Goal: Download file/media

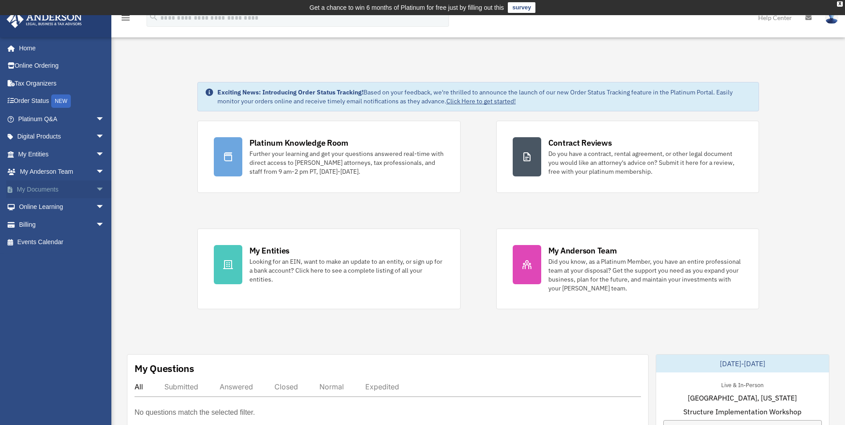
click at [96, 188] on span "arrow_drop_down" at bounding box center [105, 189] width 18 height 18
click at [38, 209] on link "Box" at bounding box center [65, 207] width 106 height 18
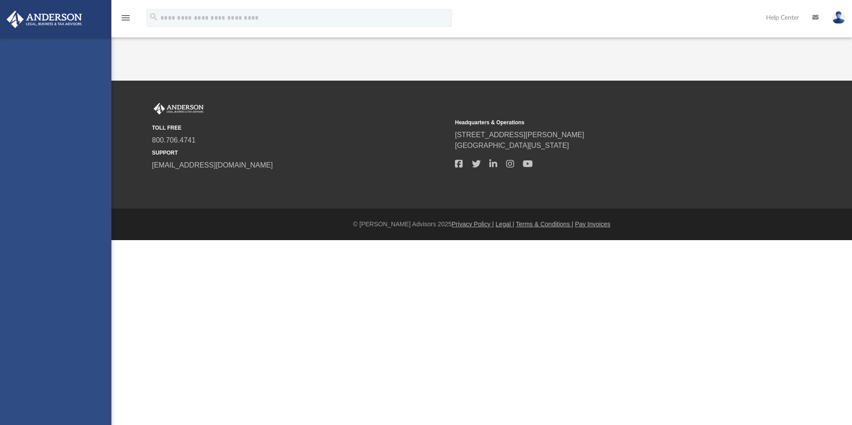
click at [41, 203] on div "[EMAIL_ADDRESS][PERSON_NAME][DOMAIN_NAME] Sign Out [EMAIL_ADDRESS][PERSON_NAME]…" at bounding box center [55, 249] width 111 height 425
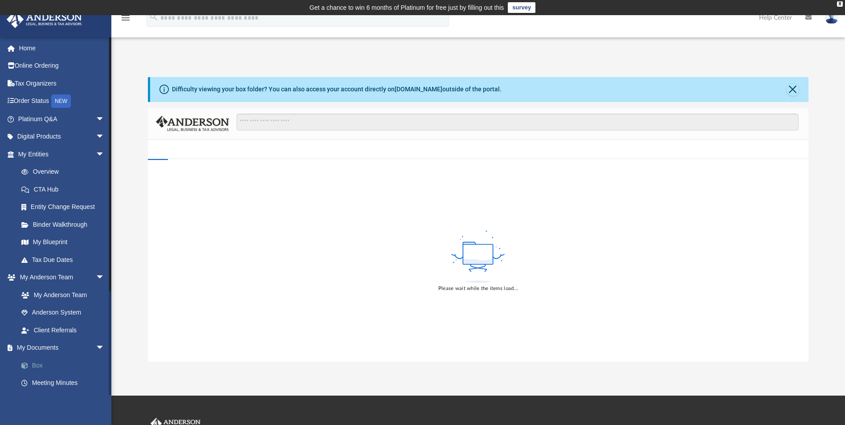
click at [39, 363] on link "Box" at bounding box center [65, 365] width 106 height 18
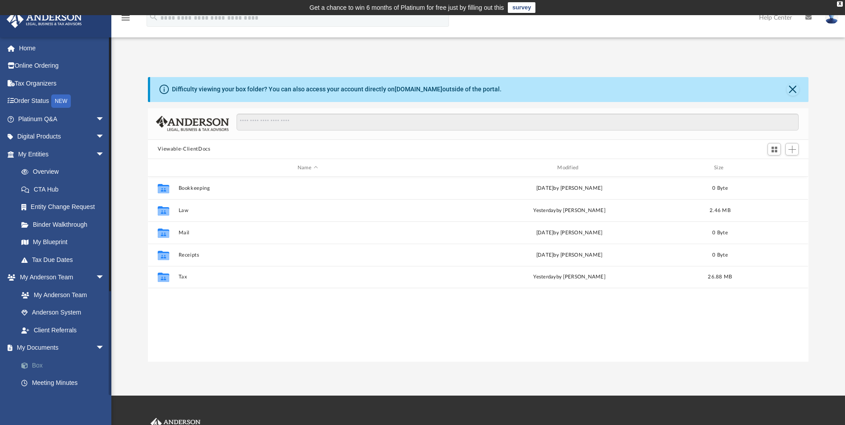
scroll to position [196, 654]
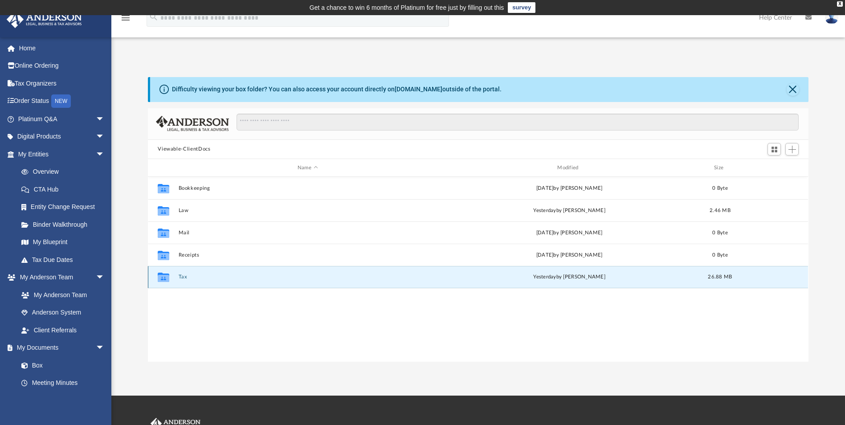
click at [188, 280] on button "Tax" at bounding box center [308, 277] width 258 height 6
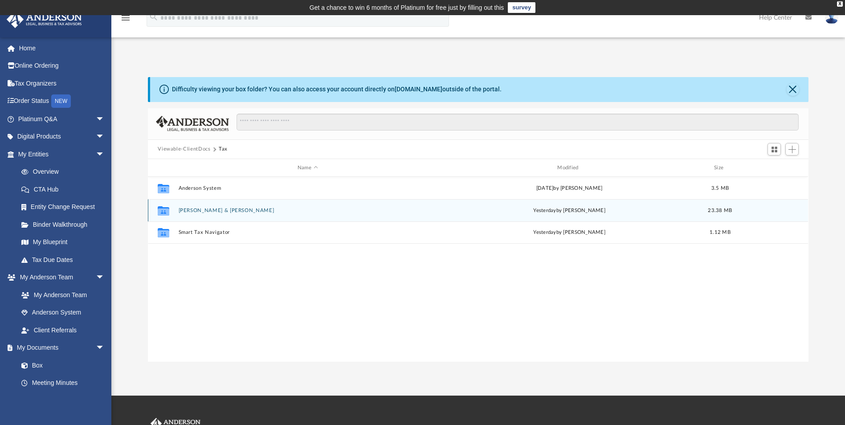
click at [190, 206] on div "Collaborated Folder [PERSON_NAME] & [PERSON_NAME] [DATE] by [PERSON_NAME] 23.38…" at bounding box center [478, 210] width 660 height 22
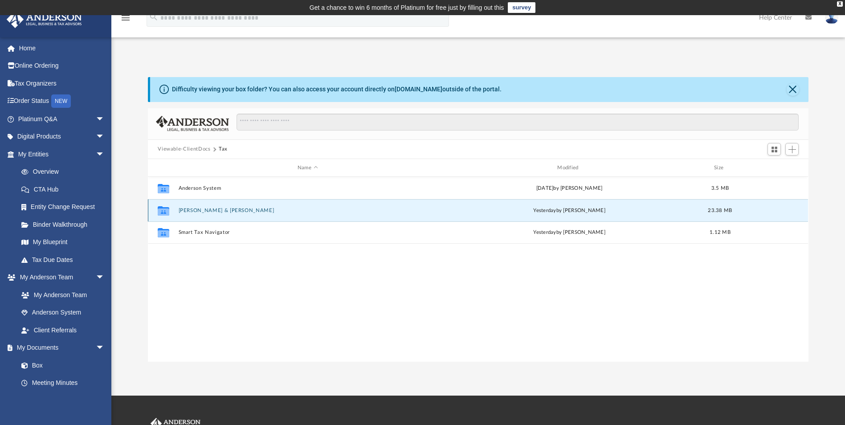
click at [197, 209] on button "[PERSON_NAME] & [PERSON_NAME]" at bounding box center [308, 211] width 258 height 6
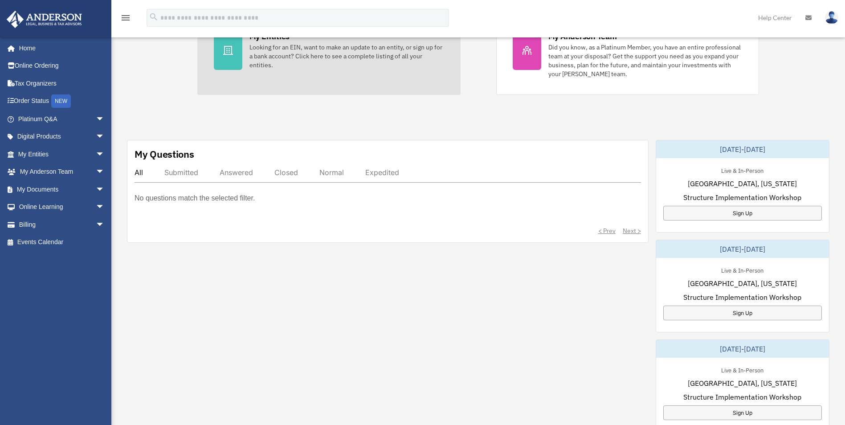
scroll to position [223, 0]
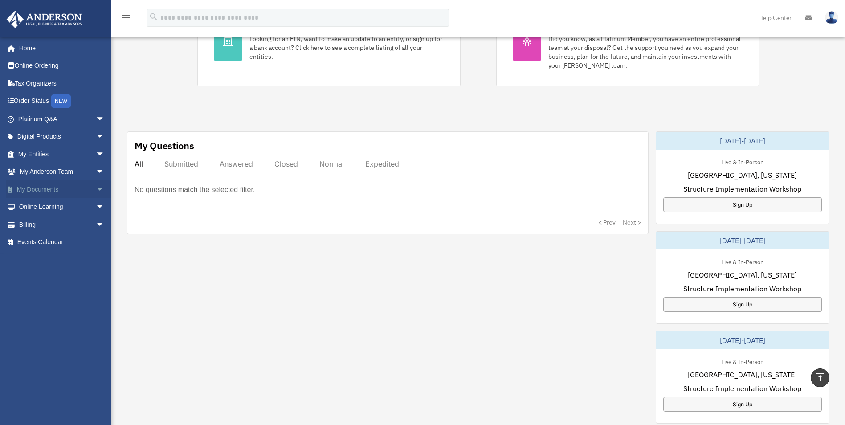
click at [96, 188] on span "arrow_drop_down" at bounding box center [105, 189] width 18 height 18
click at [53, 204] on link "Box" at bounding box center [65, 207] width 106 height 18
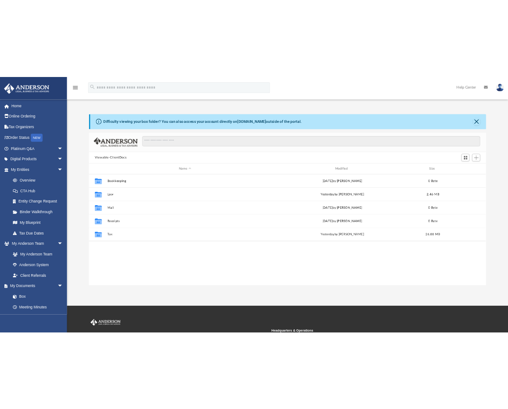
scroll to position [196, 654]
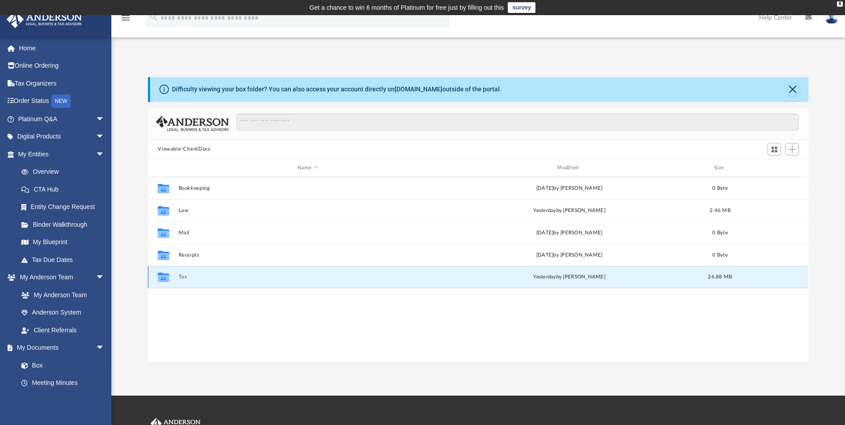
click at [185, 277] on button "Tax" at bounding box center [308, 277] width 258 height 6
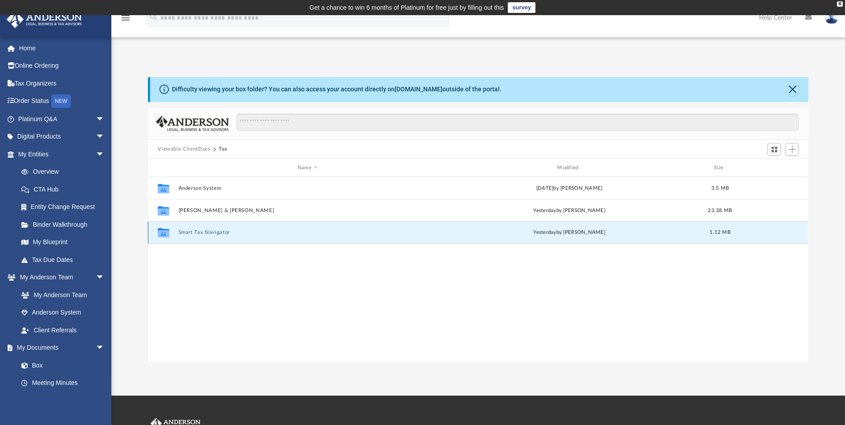
click at [202, 235] on button "Smart Tax Navigator" at bounding box center [308, 233] width 258 height 6
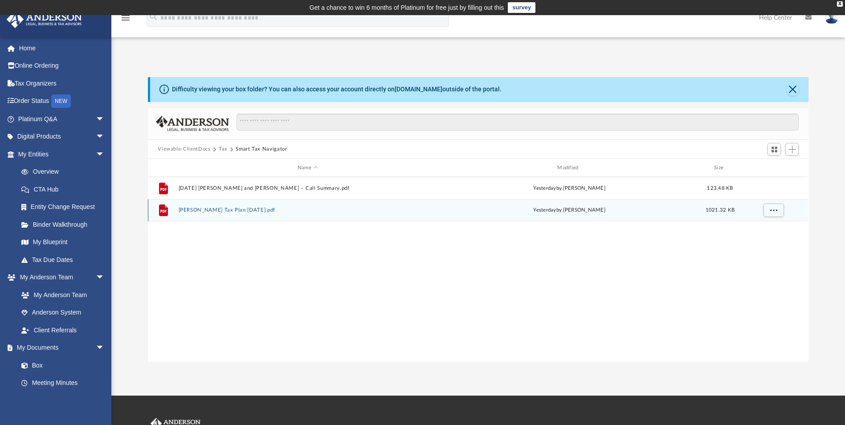
click at [229, 214] on div "File [PERSON_NAME] Tax Plan [DATE].pdf [DATE] by [PERSON_NAME] 1021.32 KB" at bounding box center [478, 210] width 660 height 22
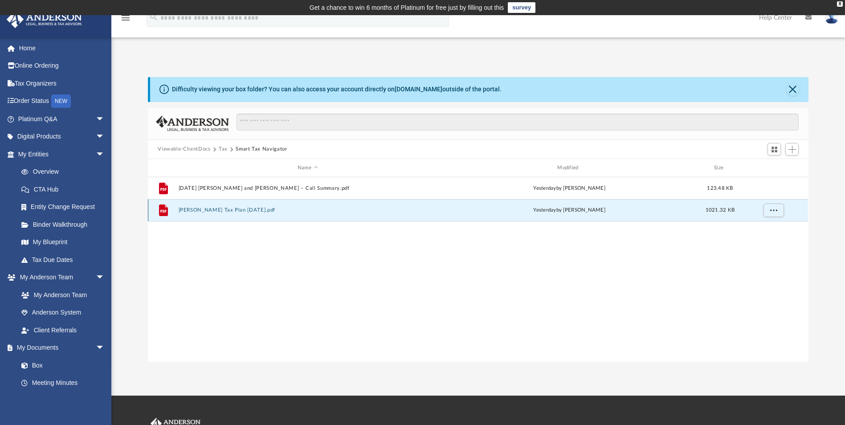
click at [269, 214] on div "File Ethan Harvey Tax Plan 2025-09-22.pdf yesterday by Nestor Reyes 1021.32 KB" at bounding box center [478, 210] width 660 height 22
click at [269, 213] on div "File Ethan Harvey Tax Plan 2025-09-22.pdf yesterday by Nestor Reyes 1021.32 KB" at bounding box center [478, 210] width 660 height 22
click at [775, 212] on span "More options" at bounding box center [773, 210] width 7 height 5
click at [769, 244] on li "Download" at bounding box center [766, 242] width 26 height 9
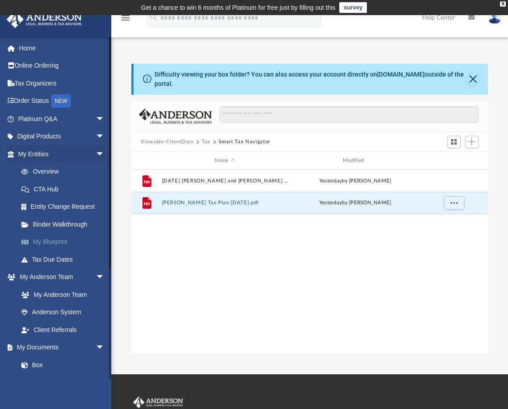
click at [53, 248] on link "My Blueprint" at bounding box center [65, 242] width 106 height 18
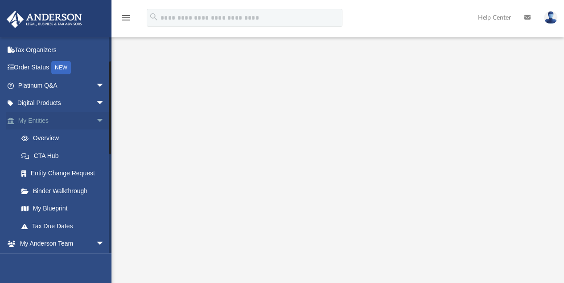
scroll to position [119, 0]
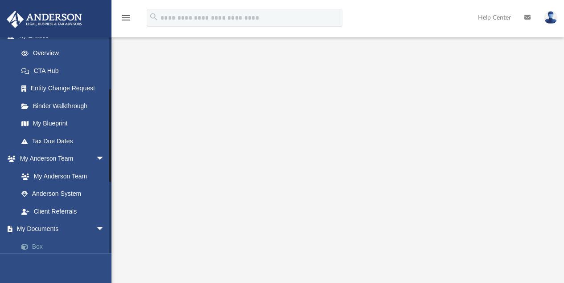
click at [39, 242] on link "Box" at bounding box center [65, 247] width 106 height 18
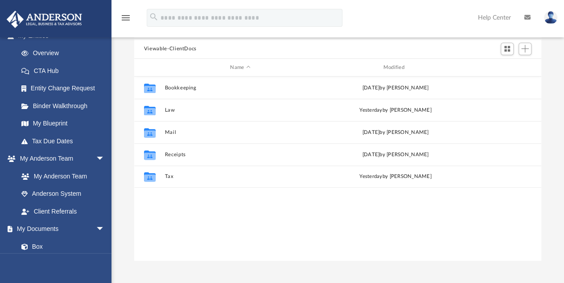
scroll to position [198, 402]
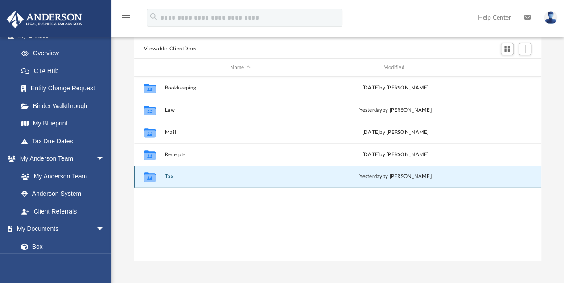
click at [167, 177] on button "Tax" at bounding box center [239, 177] width 151 height 6
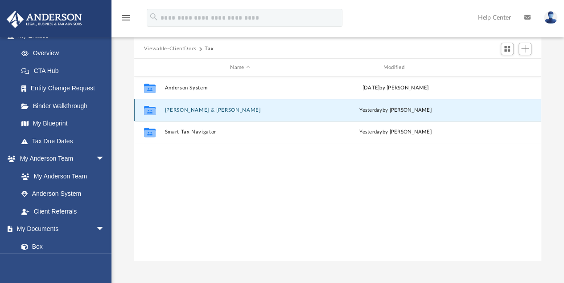
click at [200, 110] on button "[PERSON_NAME] & [PERSON_NAME]" at bounding box center [239, 110] width 151 height 6
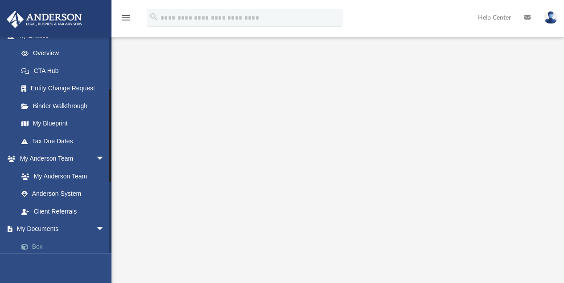
click at [40, 245] on link "Box" at bounding box center [65, 247] width 106 height 18
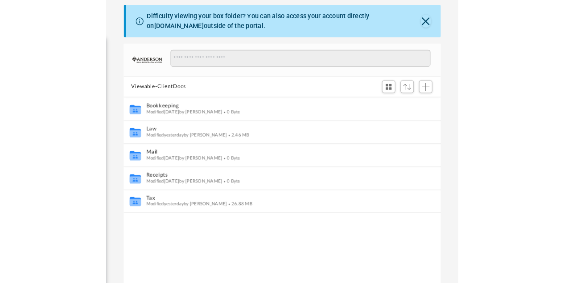
scroll to position [198, 402]
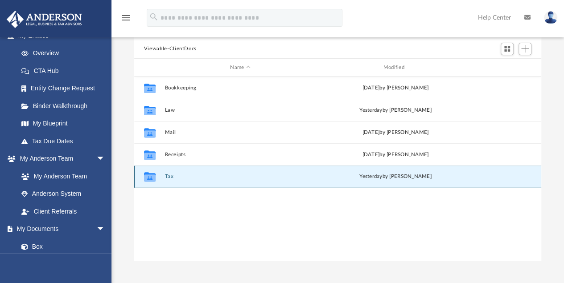
click at [165, 178] on button "Tax" at bounding box center [239, 177] width 151 height 6
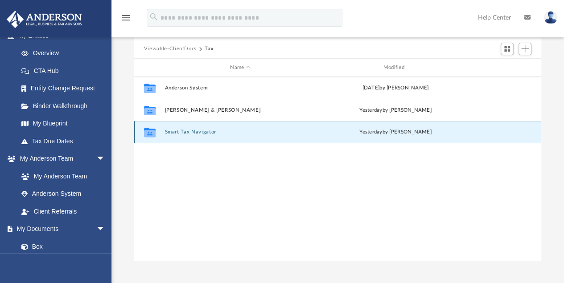
click at [196, 133] on button "Smart Tax Navigator" at bounding box center [239, 133] width 151 height 6
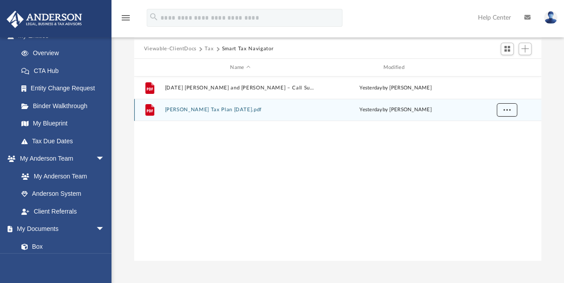
click at [509, 110] on span "More options" at bounding box center [506, 109] width 7 height 5
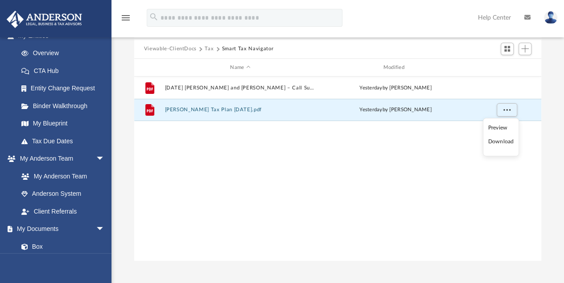
click at [504, 144] on li "Download" at bounding box center [500, 142] width 26 height 9
